Goal: Information Seeking & Learning: Learn about a topic

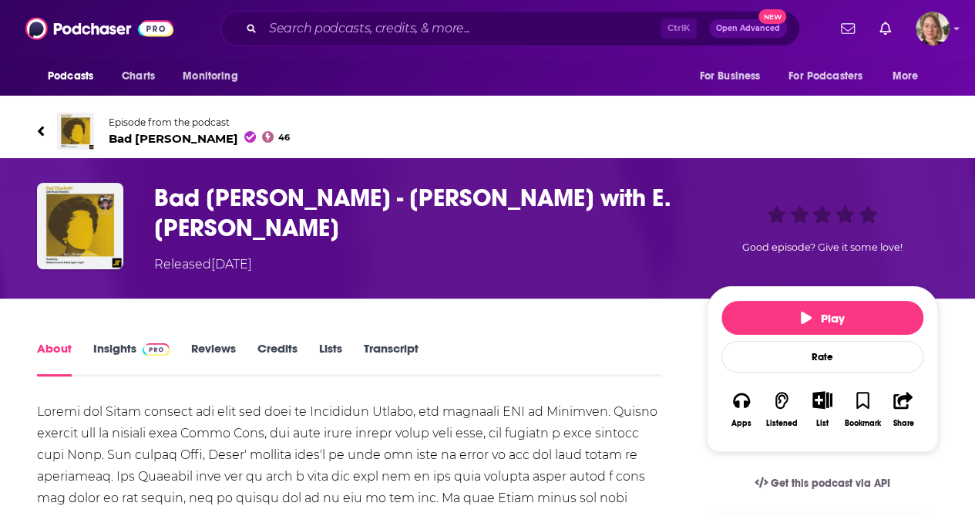
click at [155, 136] on span "Bad [PERSON_NAME] 46" at bounding box center [199, 138] width 181 height 15
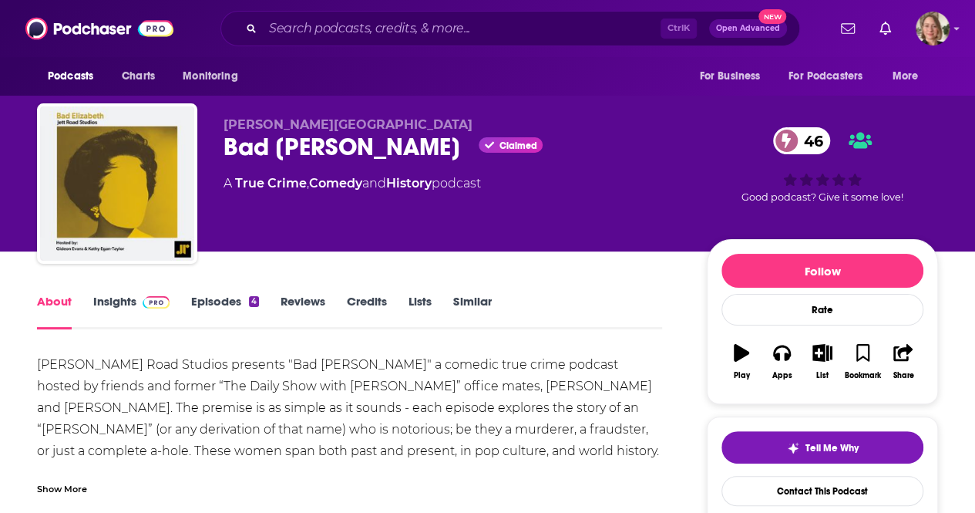
click at [120, 298] on link "Insights" at bounding box center [131, 311] width 76 height 35
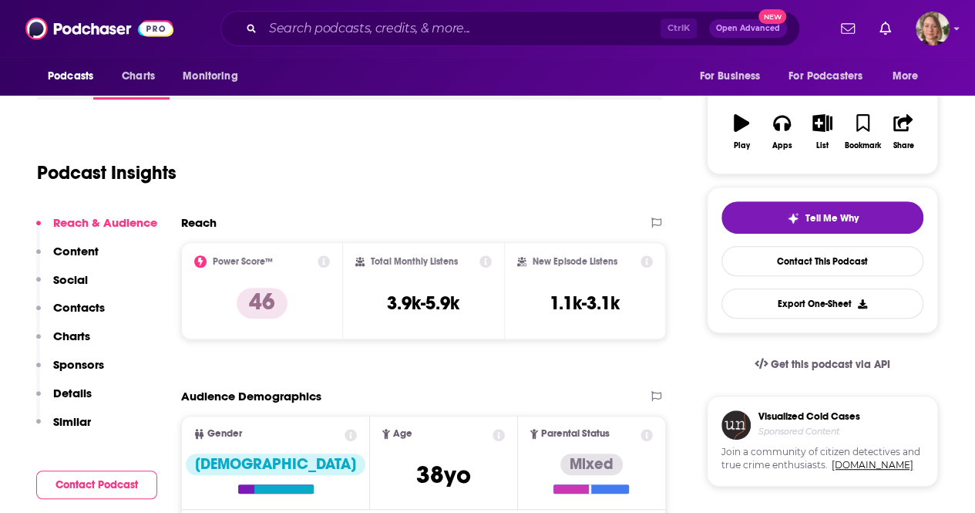
scroll to position [231, 0]
